Goal: Check status: Check status

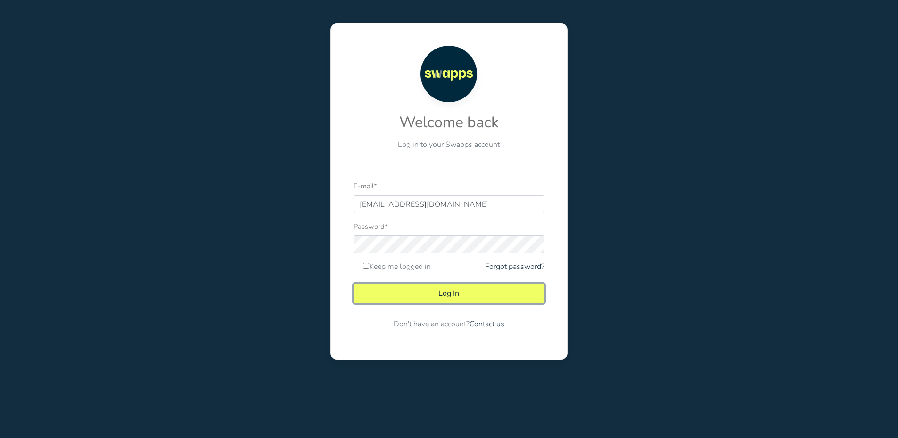
click at [454, 292] on button "Log In" at bounding box center [448, 294] width 191 height 20
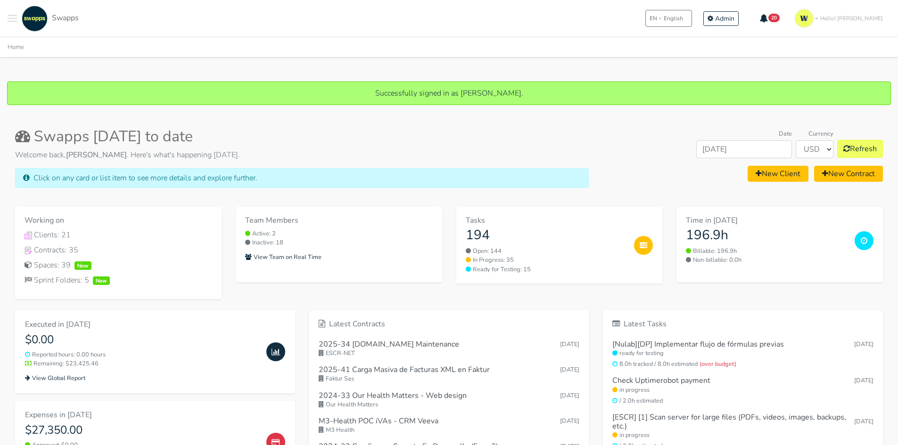
click at [9, 18] on span "Toggle navigation menu" at bounding box center [12, 18] width 9 height 1
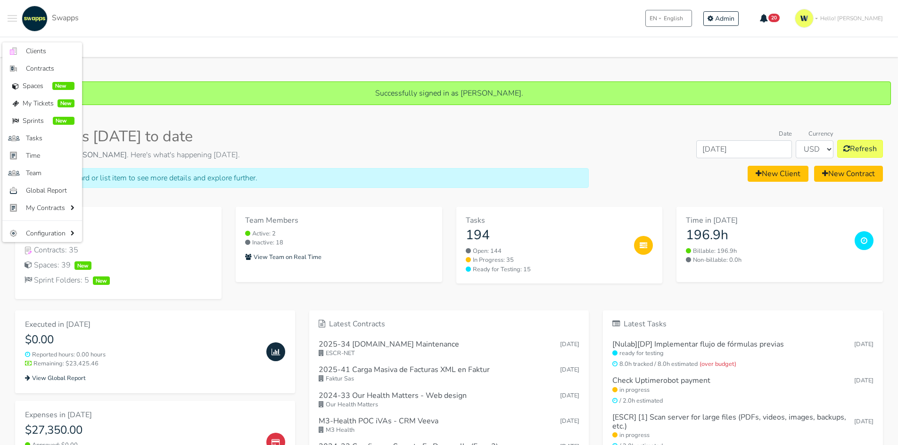
click at [33, 41] on ul "Home" at bounding box center [449, 47] width 883 height 12
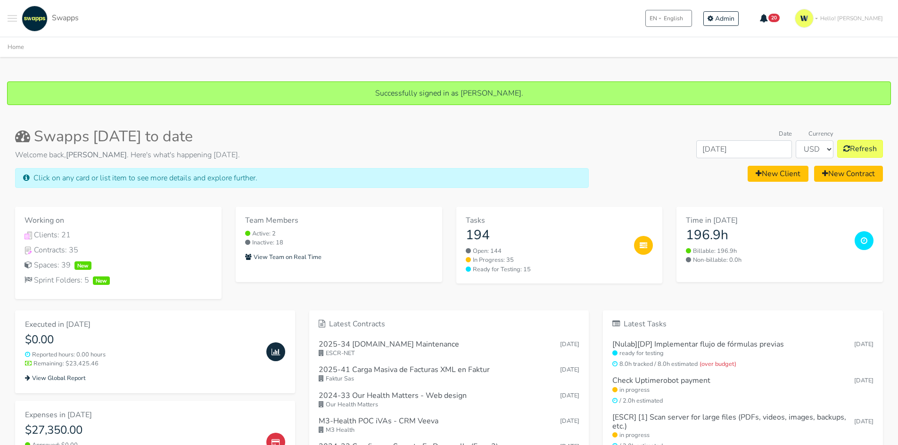
click at [10, 17] on button "Toggle navigation menu" at bounding box center [12, 19] width 9 height 26
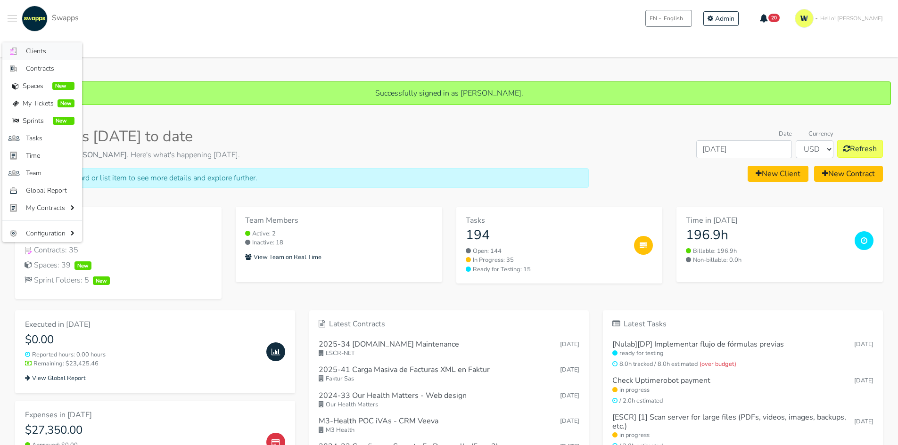
click at [26, 51] on span "Clients" at bounding box center [50, 51] width 49 height 10
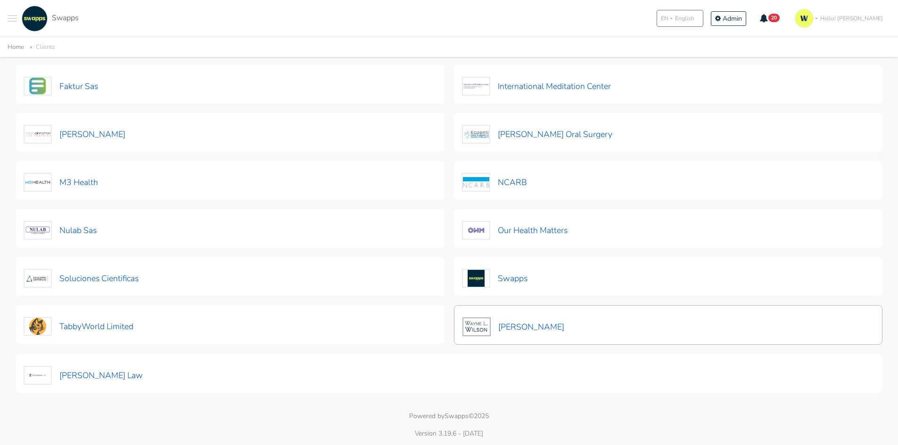
scroll to position [277, 0]
click at [72, 225] on button "Nulab Sas" at bounding box center [61, 230] width 74 height 20
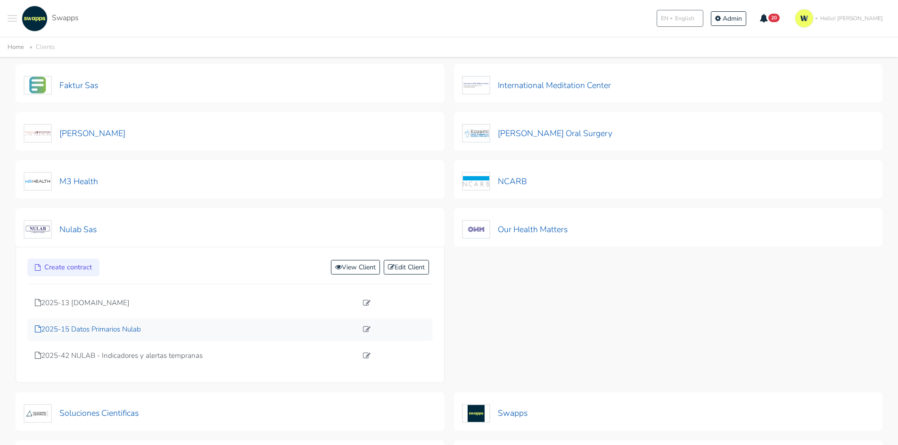
click at [111, 330] on p "2025-15 Datos Primarios Nulab" at bounding box center [196, 329] width 322 height 11
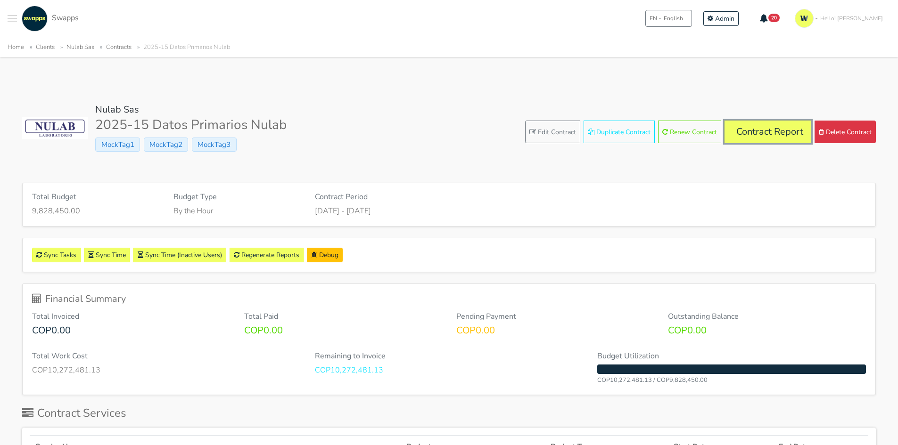
click at [755, 139] on link "Contract Report" at bounding box center [767, 132] width 87 height 23
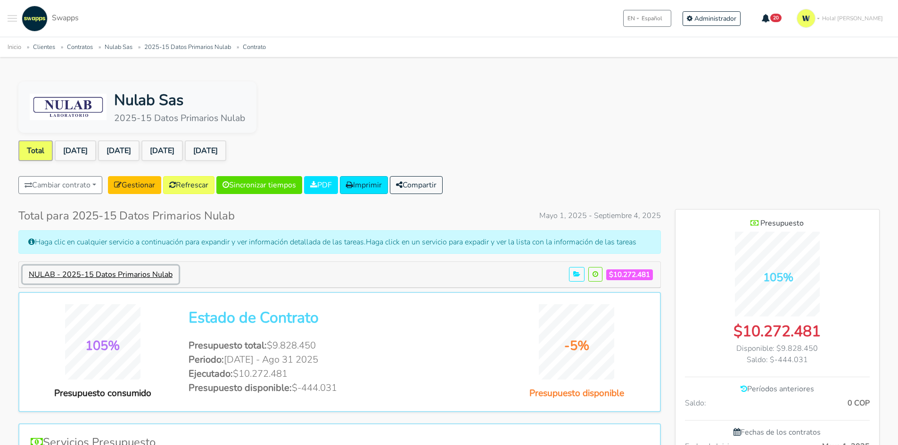
click at [156, 274] on button "NULAB - 2025-15 Datos Primarios Nulab" at bounding box center [101, 275] width 156 height 18
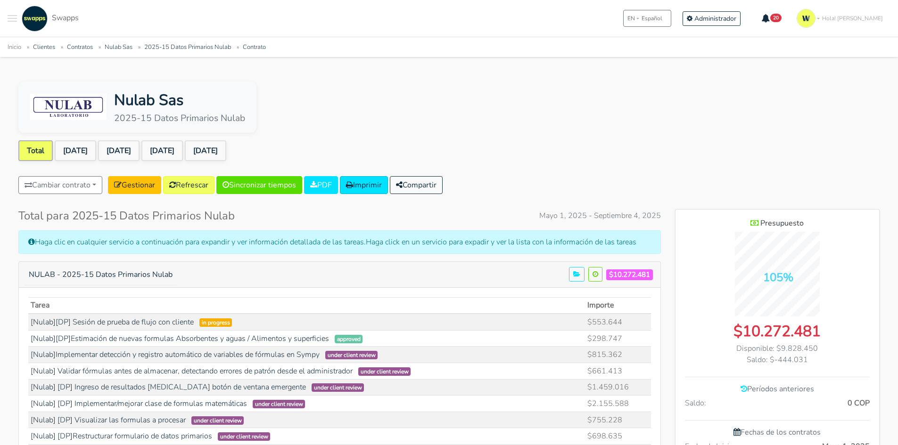
click at [343, 90] on div "Nulab Sas 2025-15 Datos Primarios Nulab" at bounding box center [448, 107] width 861 height 51
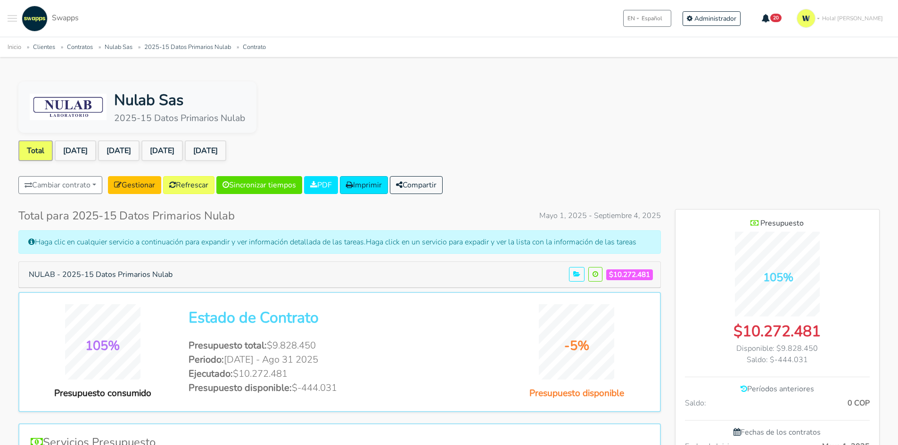
scroll to position [611, 204]
click at [41, 45] on link "Clientes" at bounding box center [44, 47] width 22 height 8
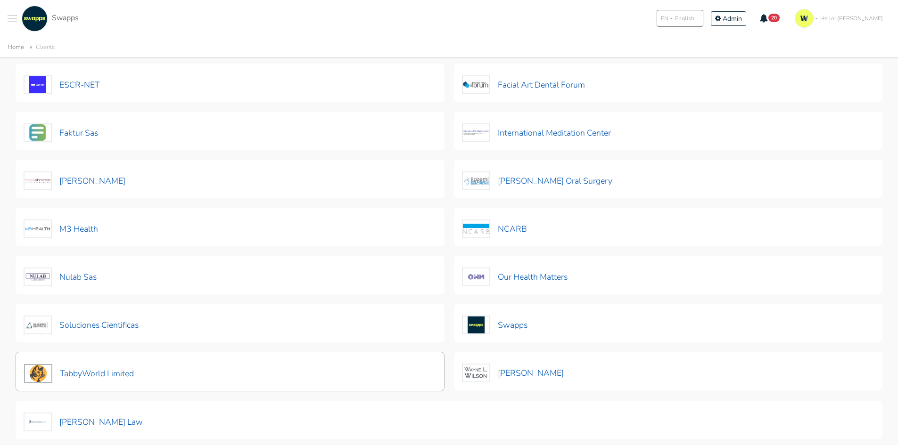
scroll to position [276, 0]
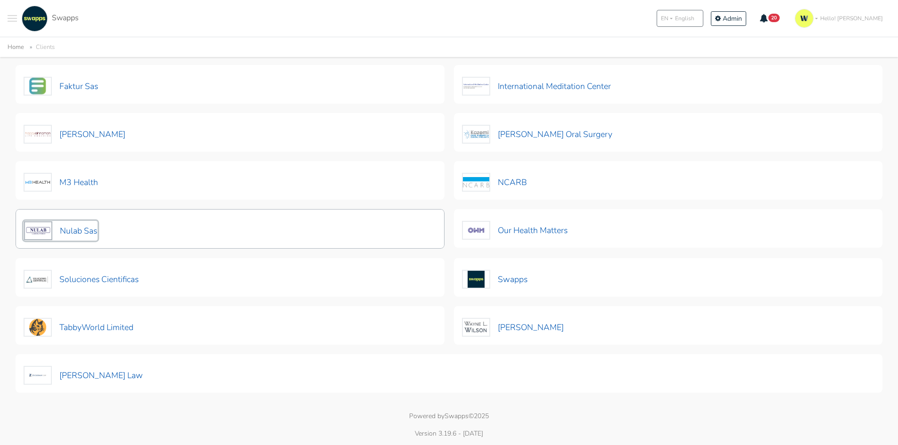
click at [87, 231] on button "Nulab Sas" at bounding box center [61, 231] width 74 height 20
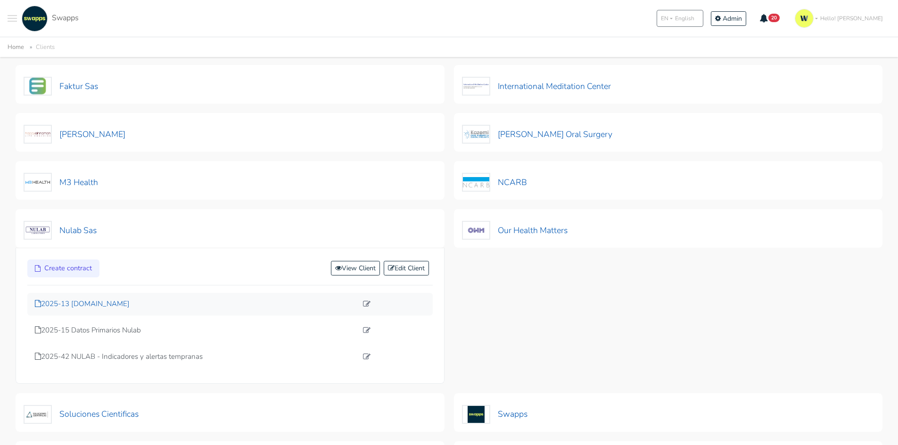
click at [109, 300] on p "2025-13 [DOMAIN_NAME]" at bounding box center [196, 304] width 322 height 11
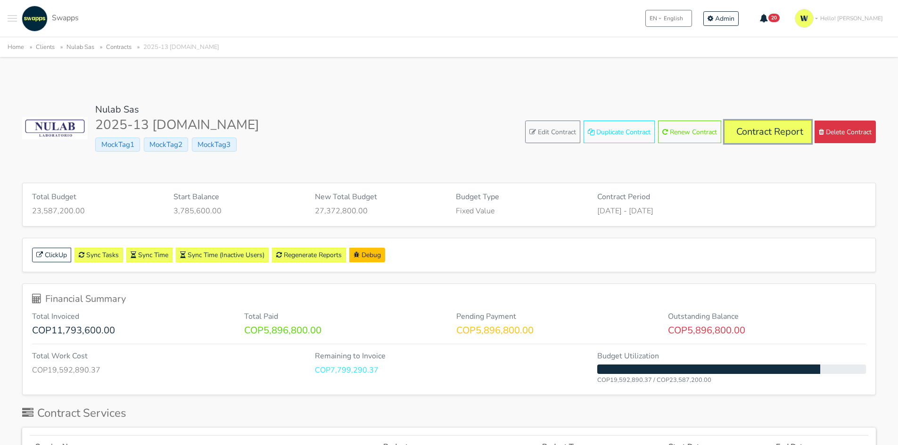
click at [759, 127] on link "Contract Report" at bounding box center [767, 132] width 87 height 23
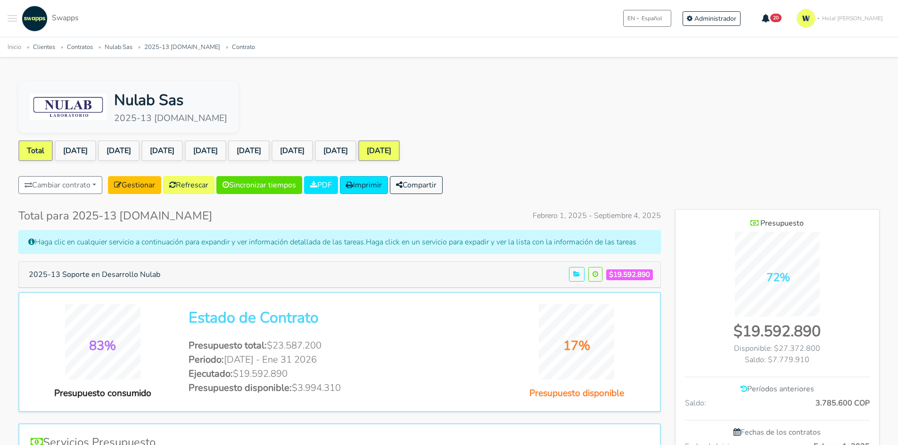
click at [400, 147] on link "[DATE]" at bounding box center [378, 150] width 41 height 21
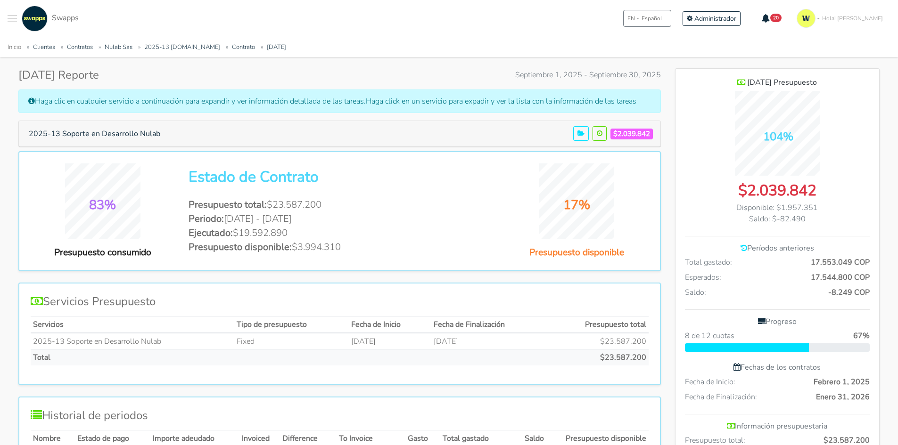
scroll to position [141, 0]
click at [312, 238] on li "Ejecutado: $19.592.890" at bounding box center [340, 233] width 302 height 14
click at [401, 243] on li "Presupuesto disponible: $3.994.310" at bounding box center [340, 247] width 302 height 14
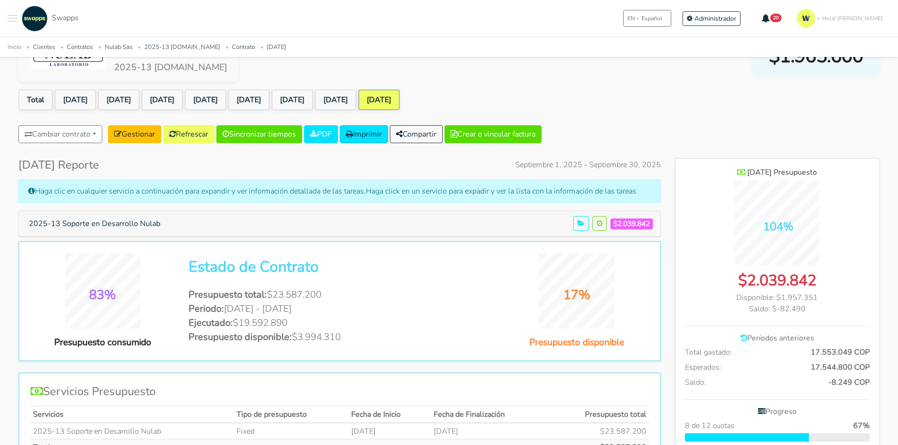
scroll to position [0, 0]
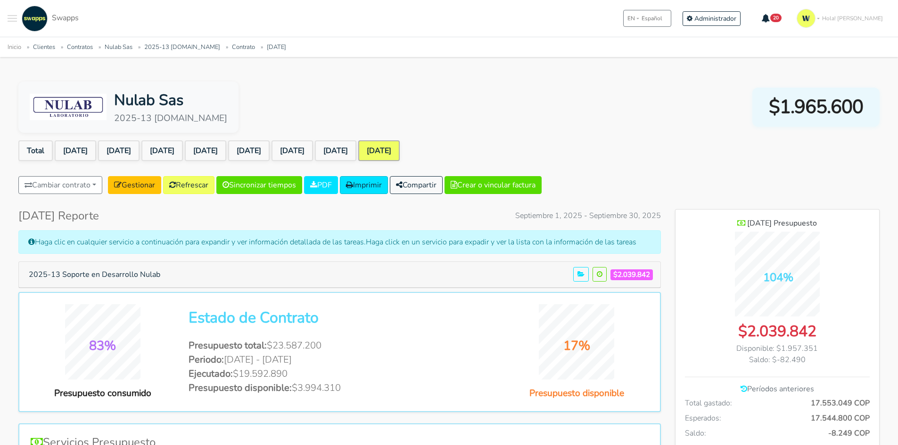
click at [98, 143] on li "[DATE]" at bounding box center [76, 150] width 43 height 21
click at [92, 150] on link "[DATE]" at bounding box center [75, 150] width 41 height 21
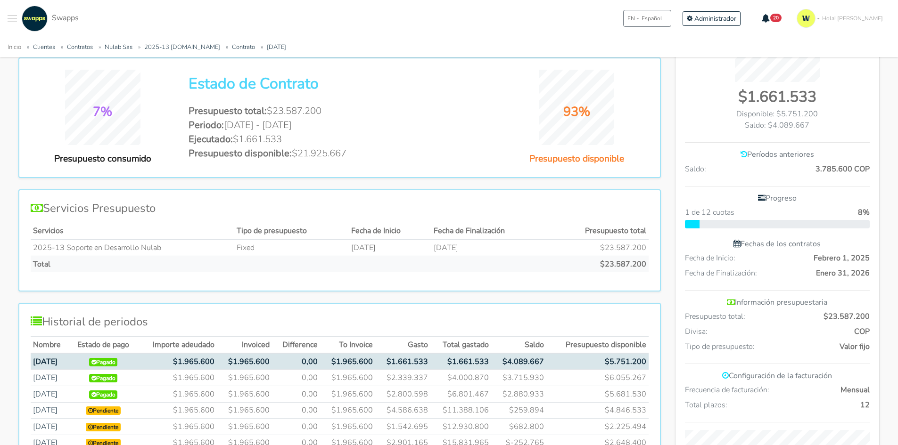
click at [338, 112] on li "Presupuesto total: $23.587.200" at bounding box center [340, 111] width 302 height 14
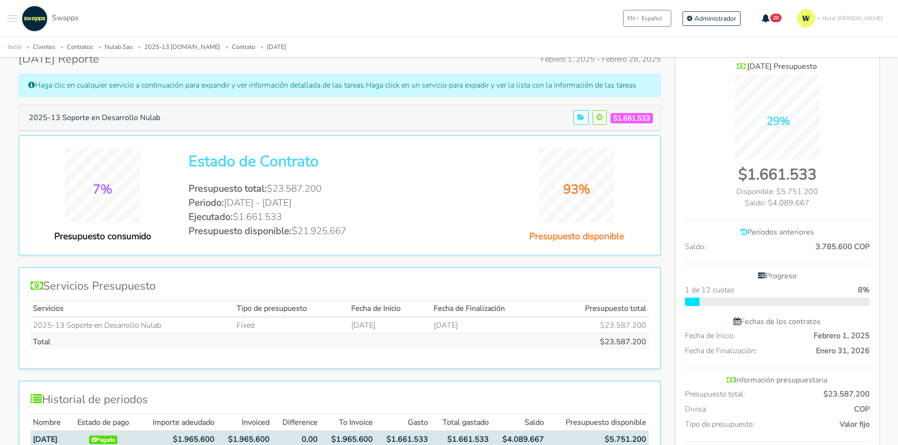
scroll to position [47, 0]
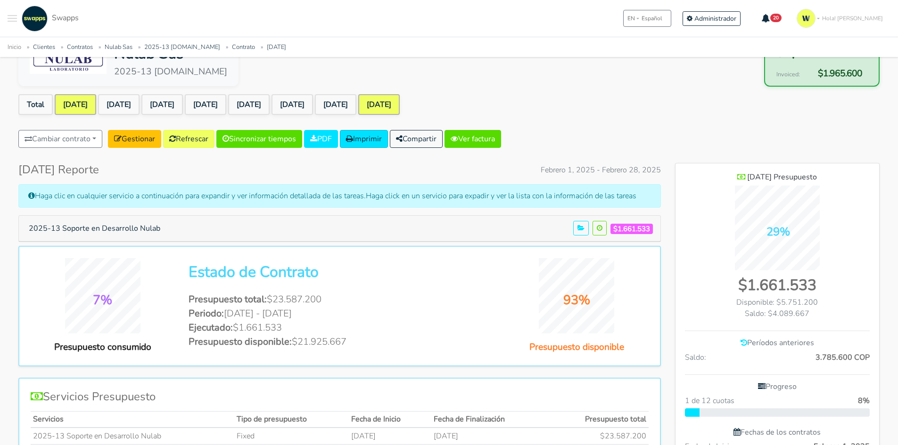
click at [400, 100] on link "[DATE]" at bounding box center [378, 104] width 41 height 21
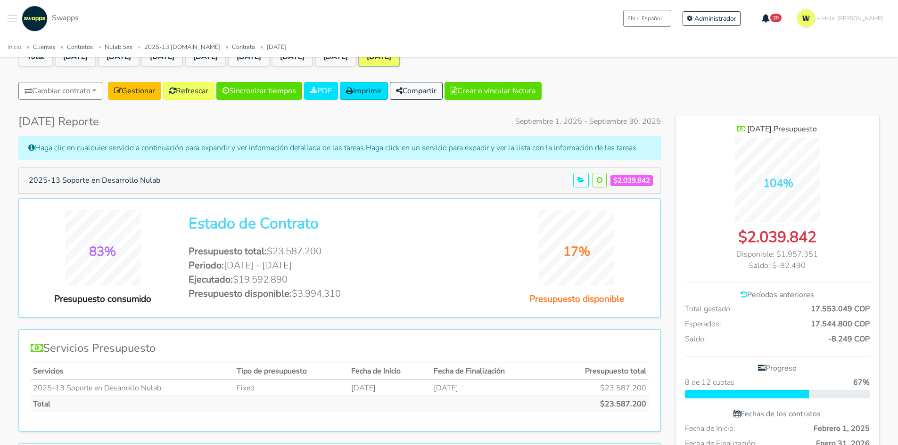
scroll to position [47, 0]
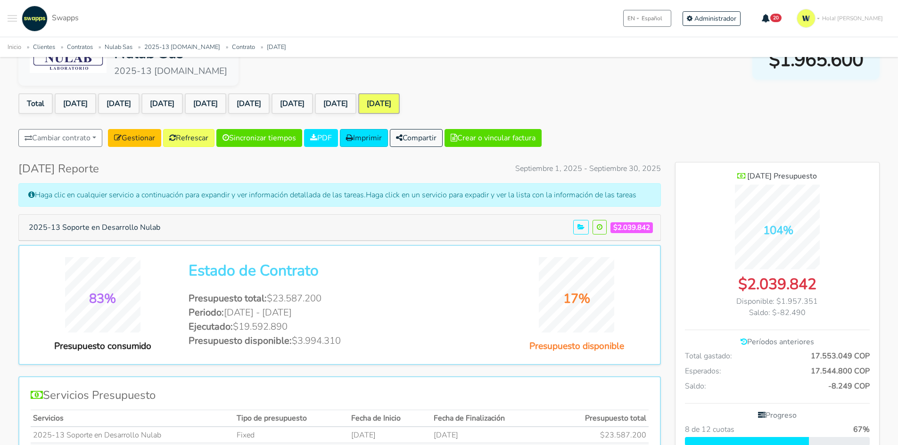
click at [784, 90] on div "Nulab Sas 2025-13 [DOMAIN_NAME] $1.965.600 Total [DATE] [DATE] [DATE] [DATE] [D…" at bounding box center [449, 445] width 884 height 823
click at [400, 95] on link "[DATE]" at bounding box center [378, 103] width 41 height 21
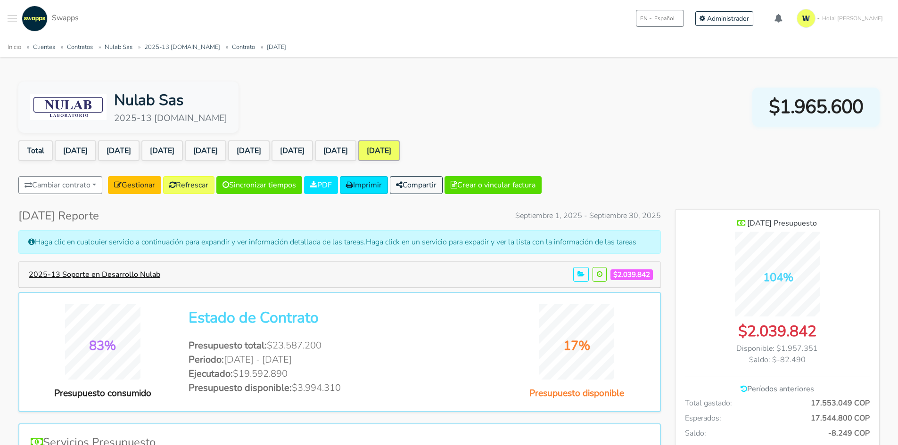
scroll to position [687, 204]
click at [75, 271] on button "2025-13 Soporte en Desarrollo Nulab" at bounding box center [95, 275] width 144 height 18
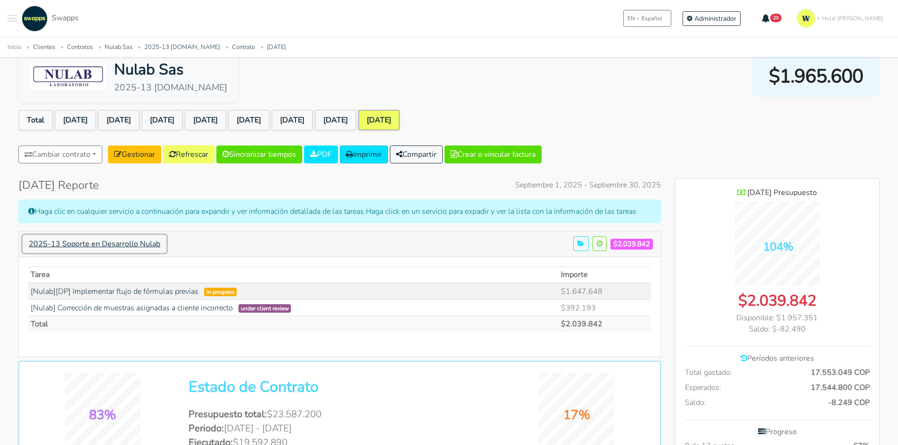
scroll to position [47, 0]
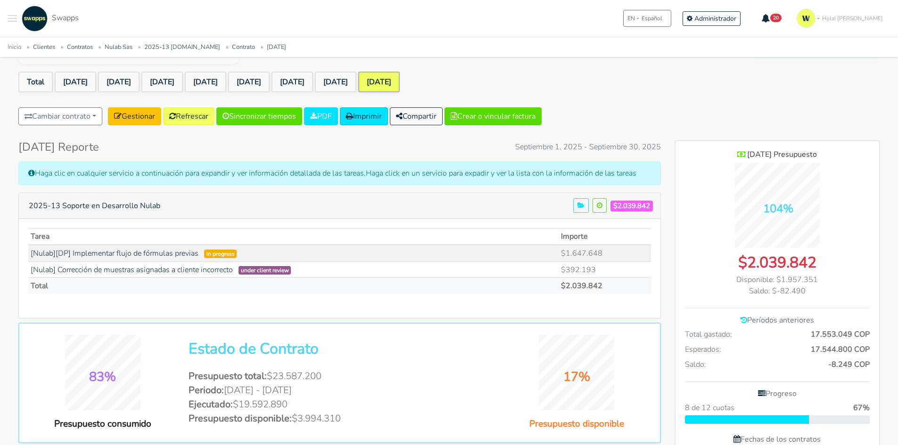
scroll to position [0, 0]
